Goal: Entertainment & Leisure: Consume media (video, audio)

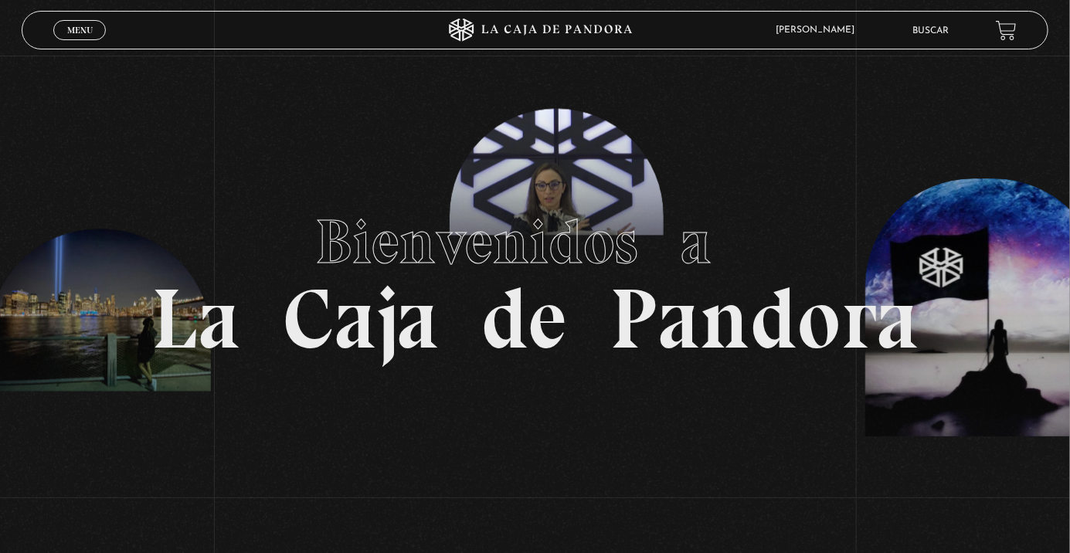
click at [76, 34] on span "Menu" at bounding box center [80, 30] width 26 height 9
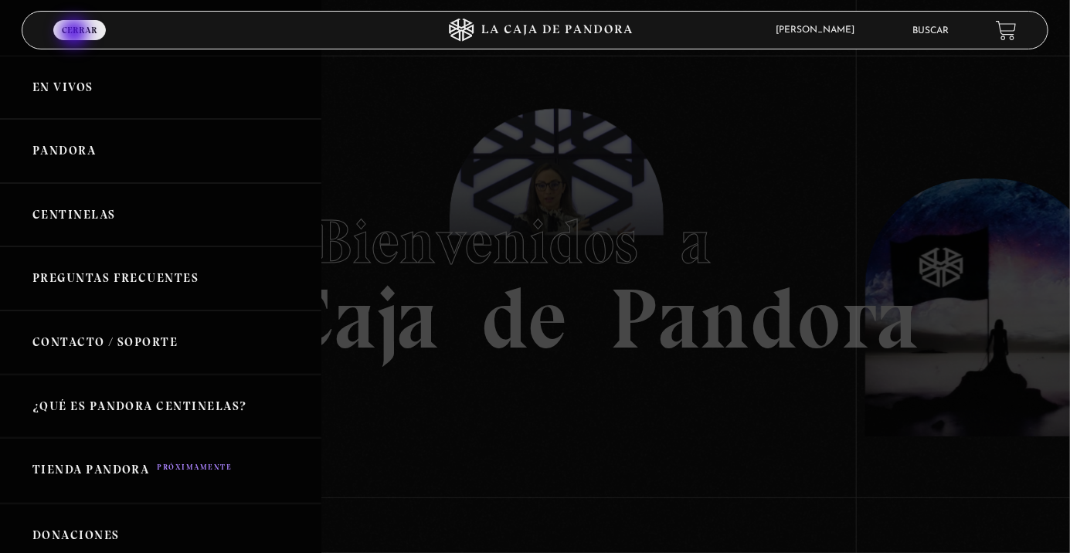
click at [68, 83] on link "En vivos" at bounding box center [160, 88] width 321 height 64
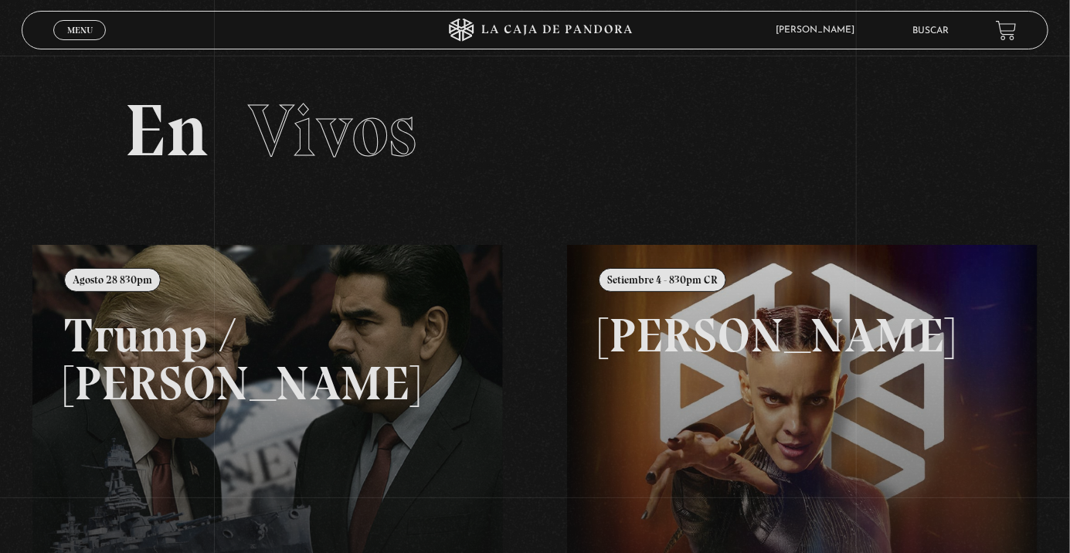
click at [88, 35] on span "Menu" at bounding box center [80, 30] width 26 height 9
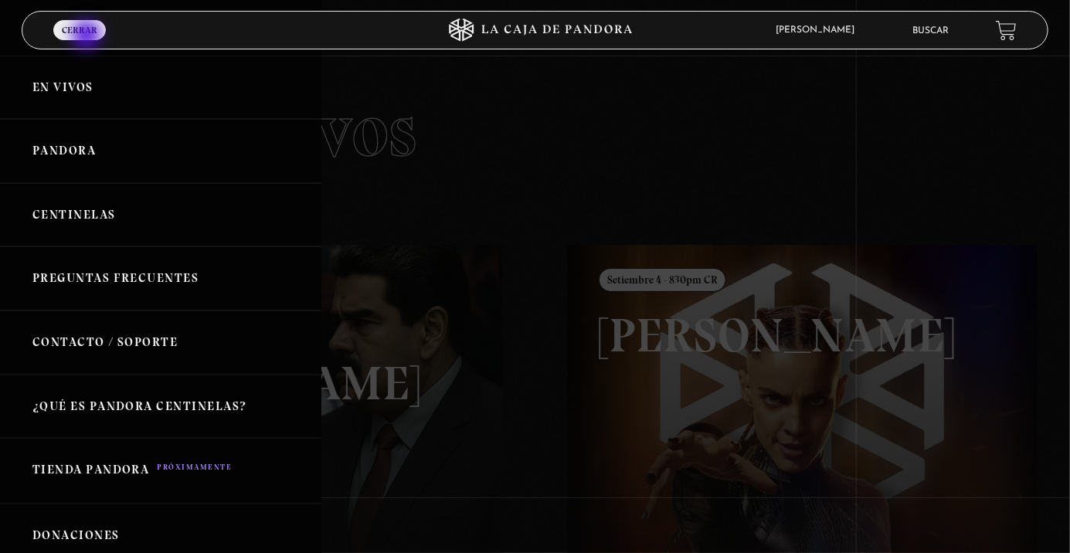
click at [82, 222] on link "Centinelas" at bounding box center [160, 215] width 321 height 64
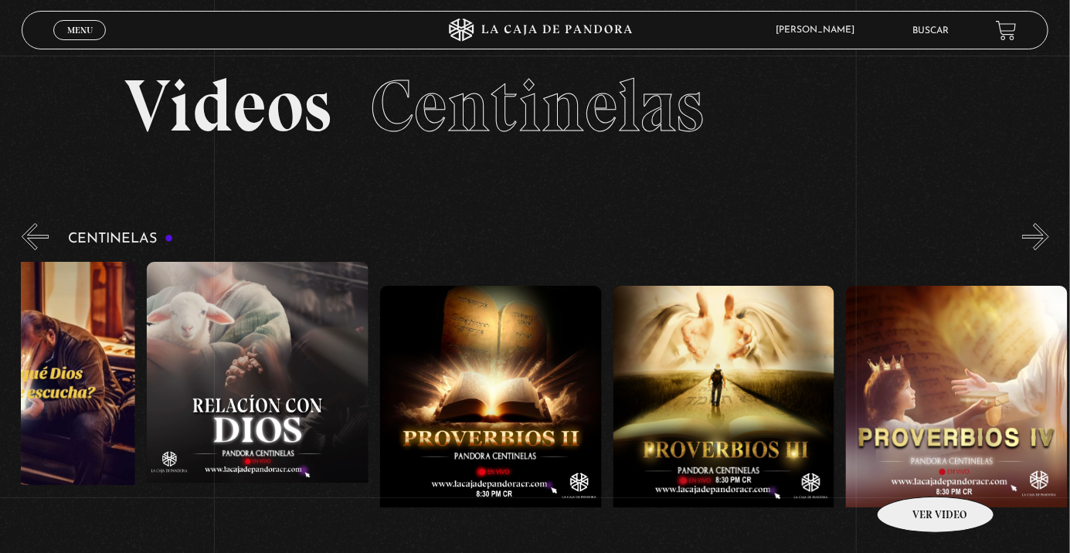
scroll to position [0, 568]
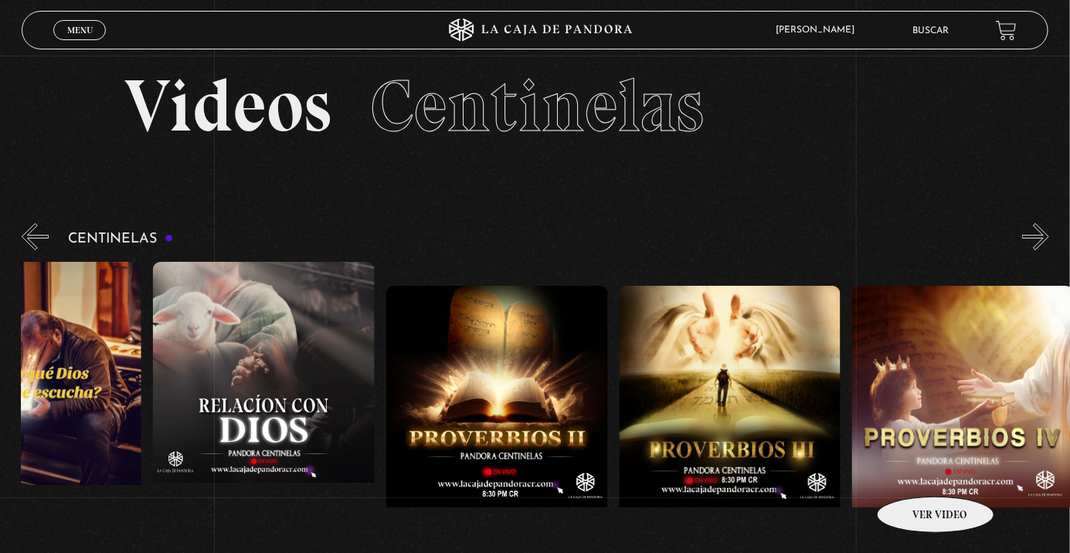
click at [250, 440] on figure at bounding box center [264, 401] width 222 height 278
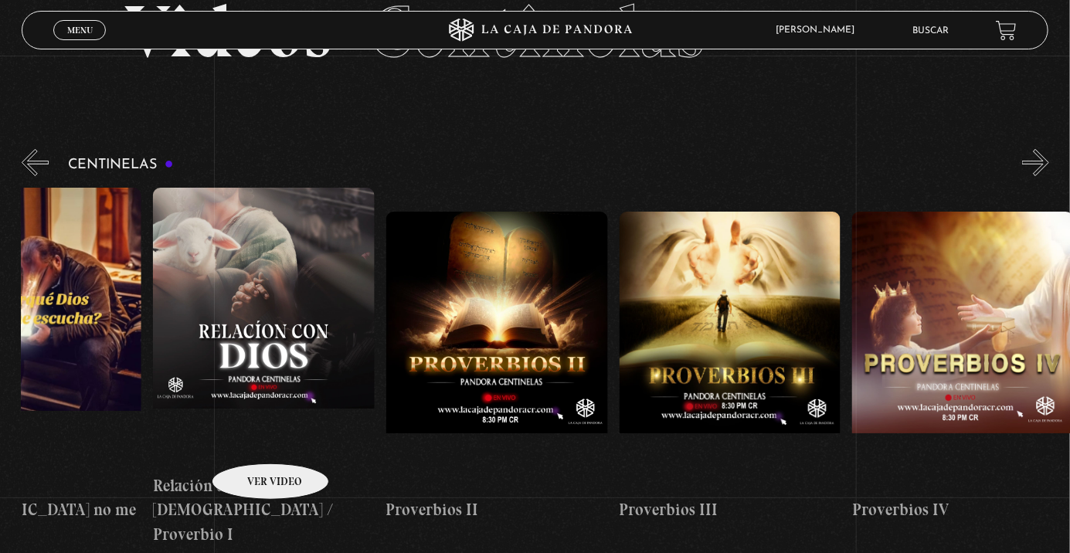
scroll to position [0, 466]
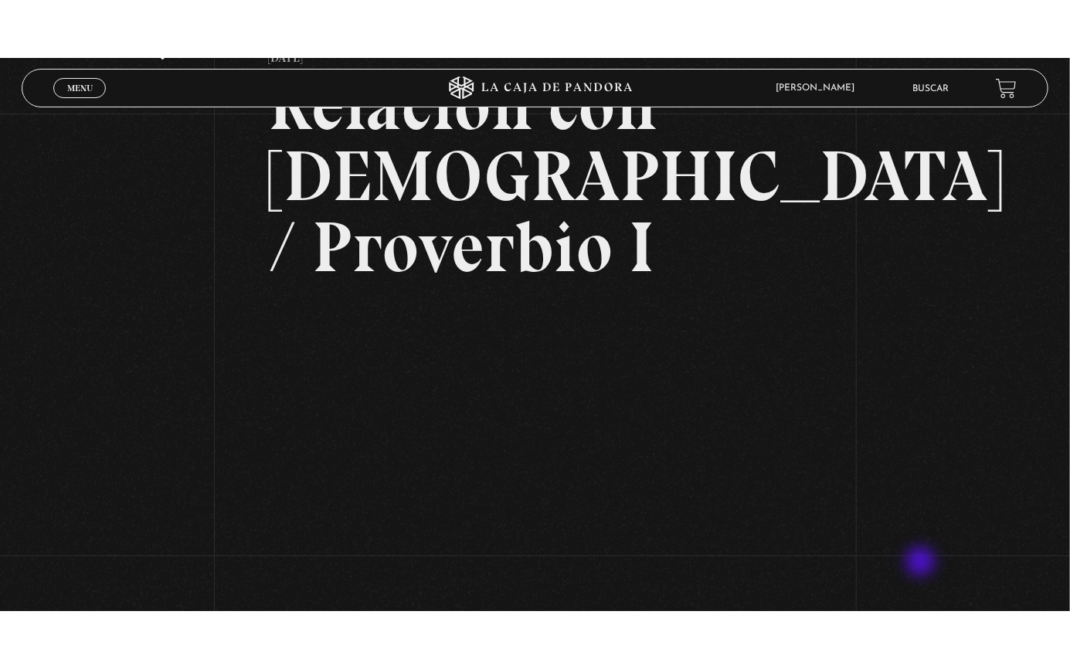
scroll to position [192, 0]
